Goal: Information Seeking & Learning: Learn about a topic

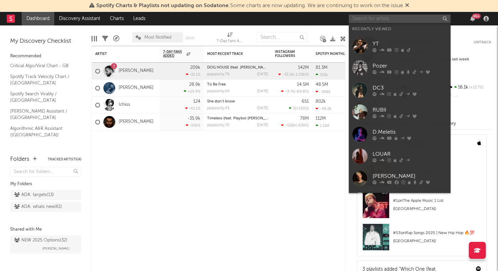
click at [405, 16] on input "text" at bounding box center [400, 19] width 102 height 8
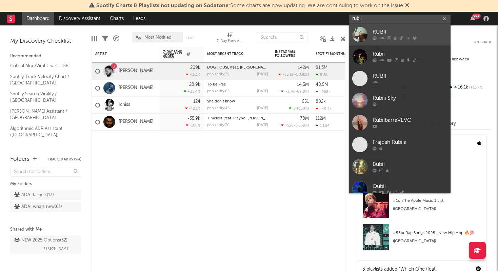
type input "rubii"
click at [397, 32] on div "RUBII" at bounding box center [409, 32] width 75 height 8
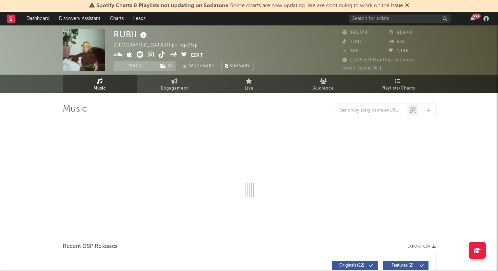
select select "6m"
